Goal: Task Accomplishment & Management: Use online tool/utility

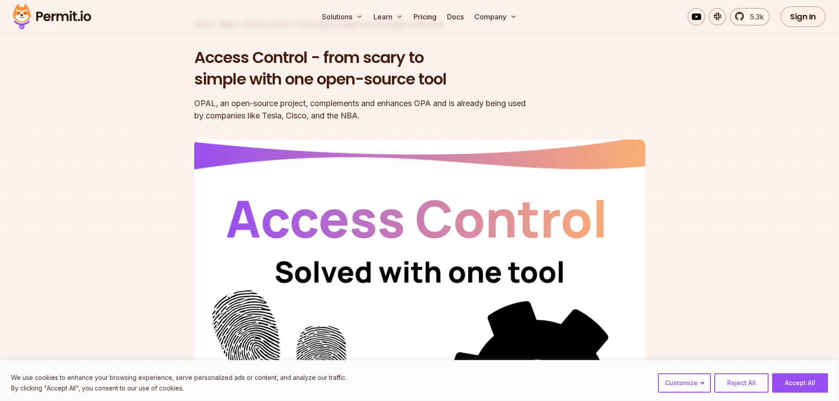
scroll to position [59, 0]
click at [803, 381] on button "Accept All" at bounding box center [800, 383] width 56 height 19
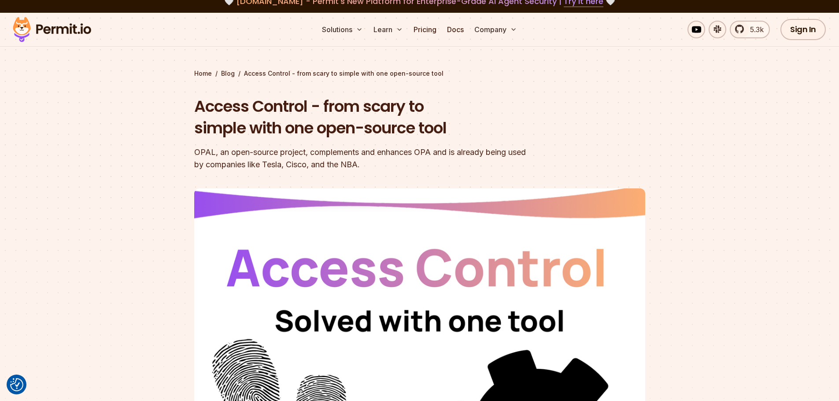
scroll to position [11, 0]
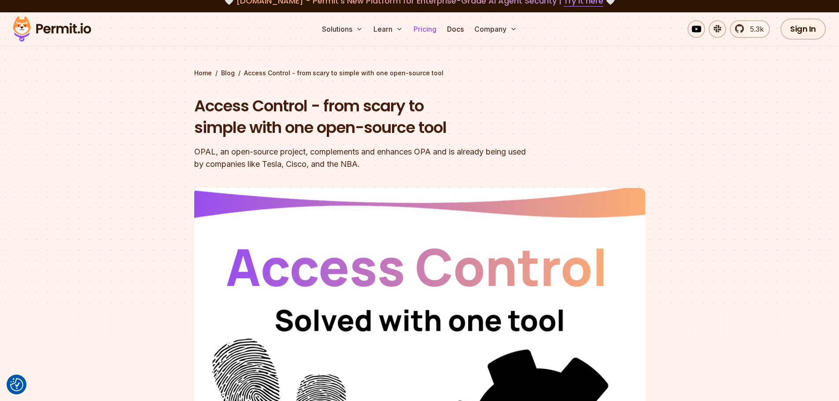
click at [424, 29] on link "Pricing" at bounding box center [425, 29] width 30 height 18
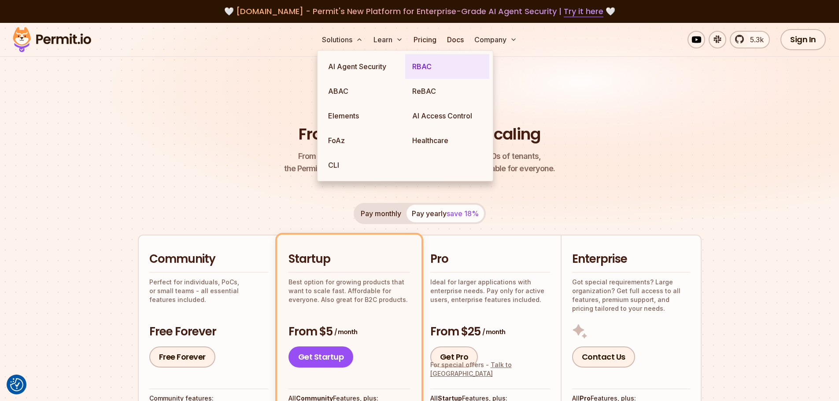
click at [416, 65] on link "RBAC" at bounding box center [447, 66] width 84 height 25
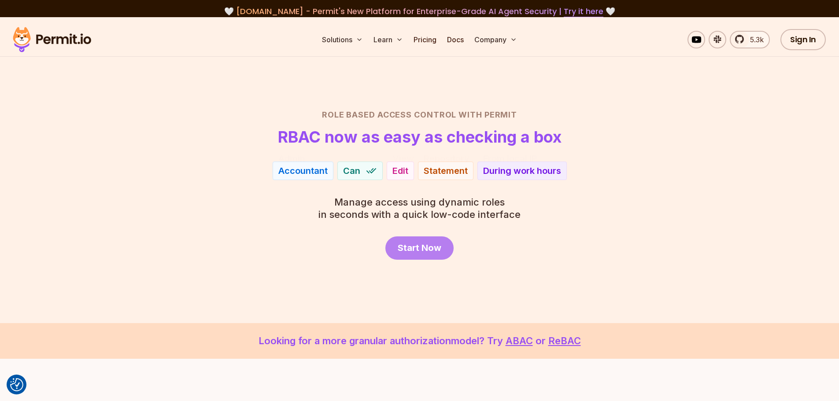
click at [431, 247] on span "Start Now" at bounding box center [420, 248] width 44 height 12
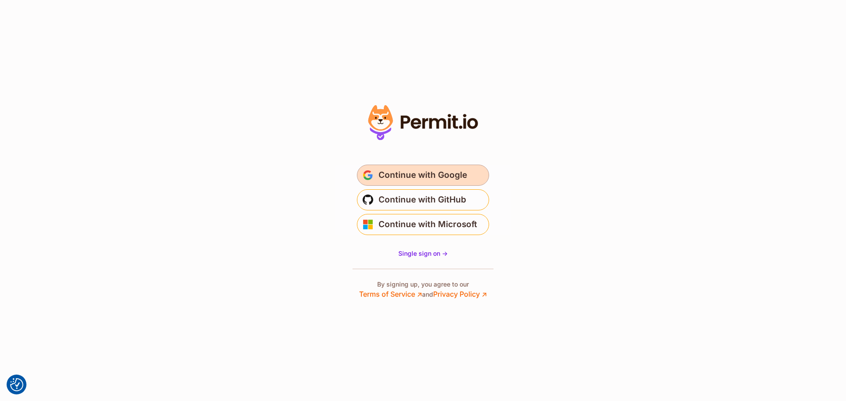
click at [411, 172] on span "Continue with Google" at bounding box center [422, 175] width 89 height 14
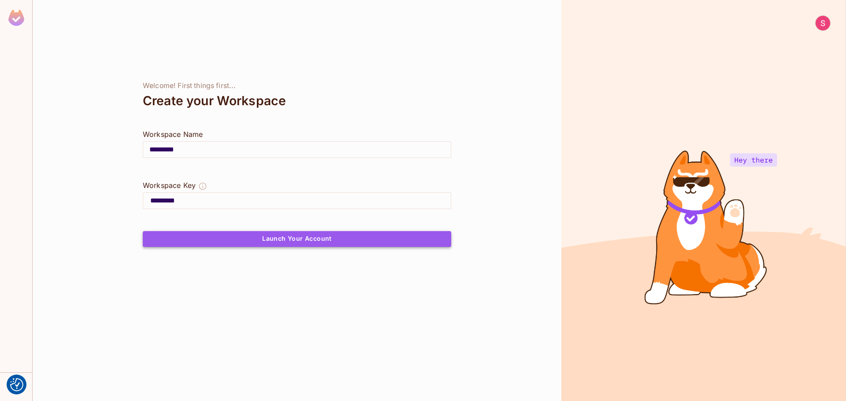
click at [317, 240] on button "Launch Your Account" at bounding box center [297, 239] width 308 height 16
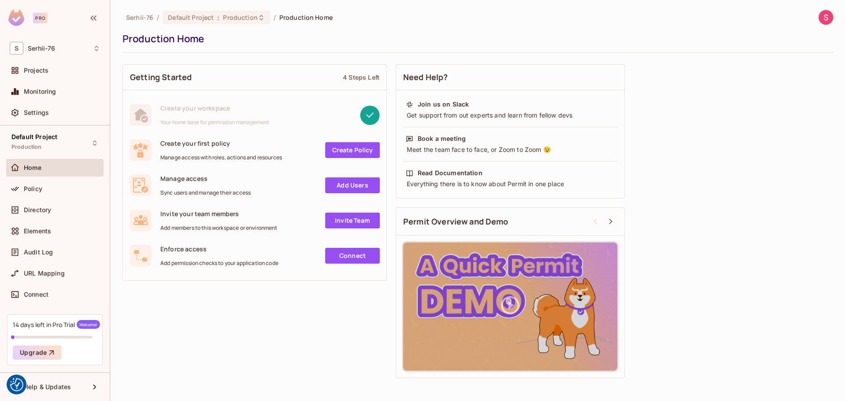
click at [363, 148] on link "Create Policy" at bounding box center [352, 150] width 55 height 16
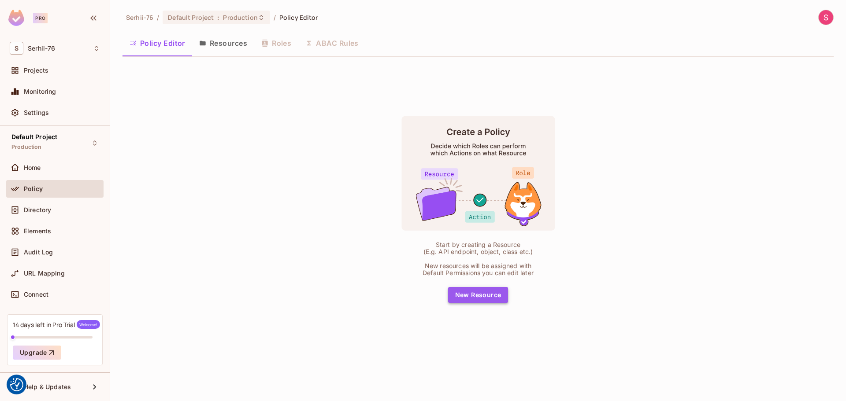
click at [491, 296] on button "New Resource" at bounding box center [478, 295] width 60 height 16
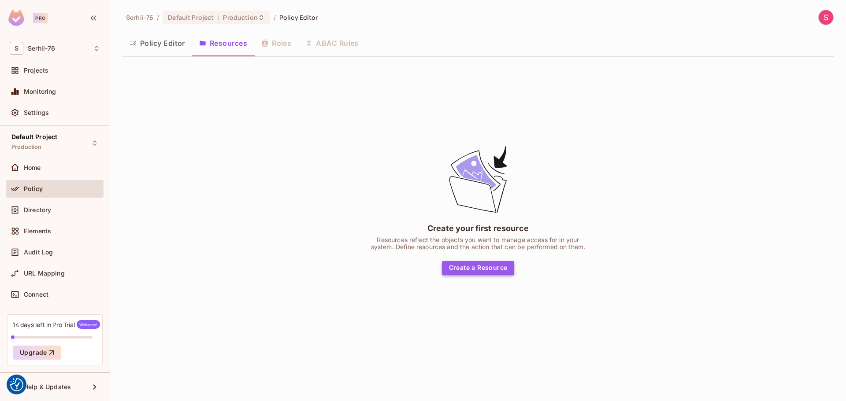
click at [482, 269] on button "Create a Resource" at bounding box center [478, 268] width 73 height 14
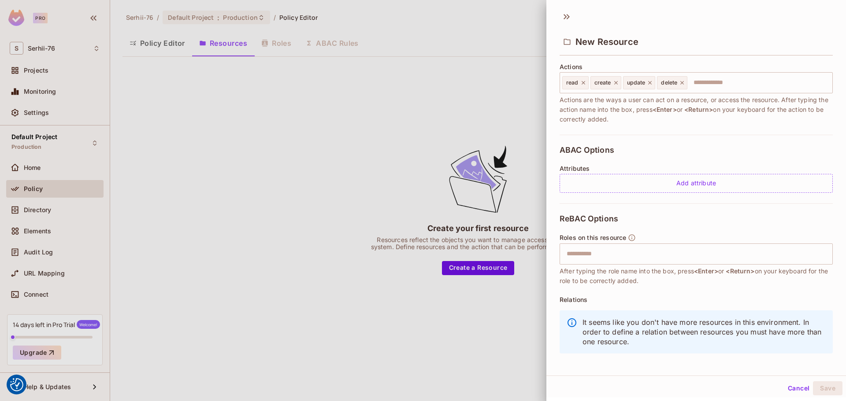
scroll to position [117, 0]
